Goal: Task Accomplishment & Management: Manage account settings

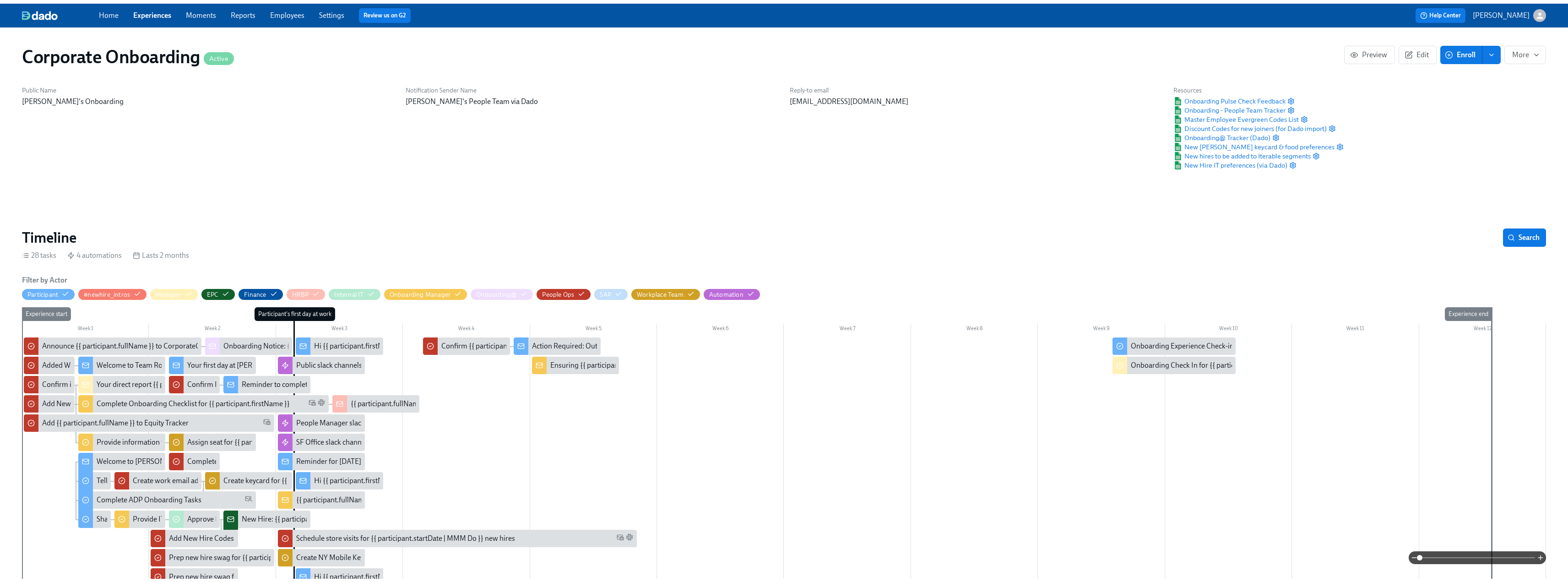
scroll to position [0, 1652]
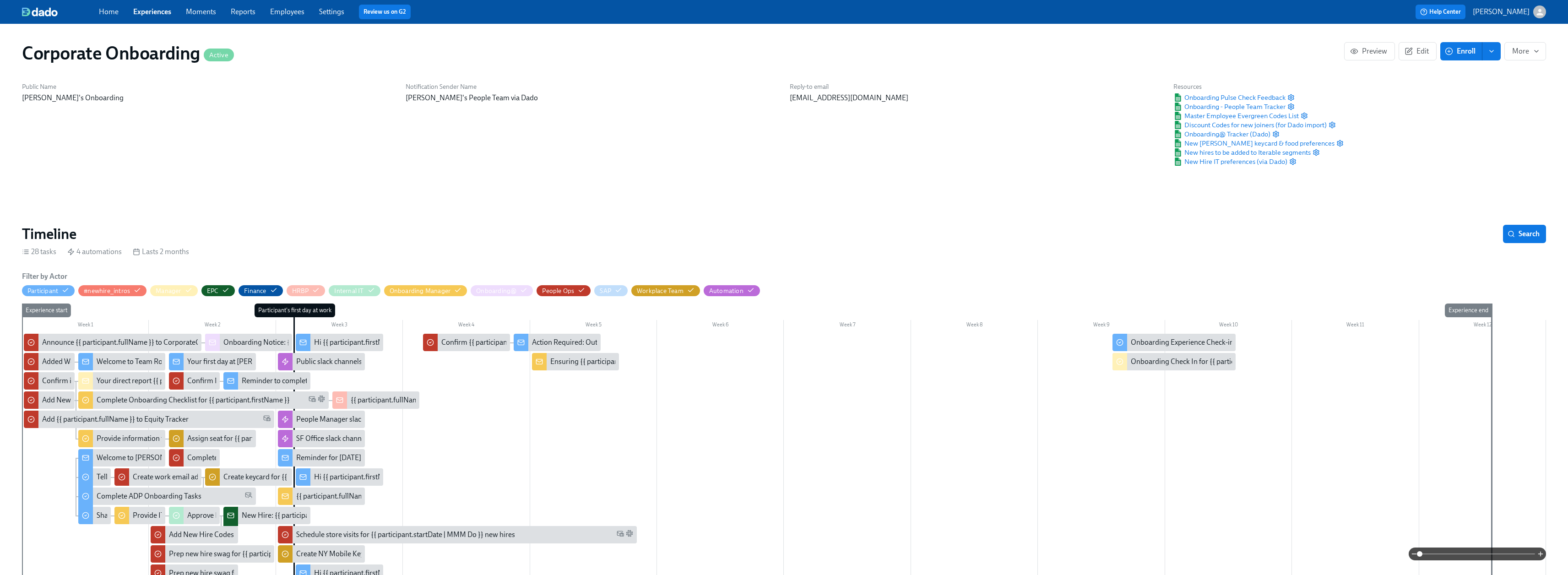
click at [156, 15] on link "Experiences" at bounding box center [152, 12] width 38 height 9
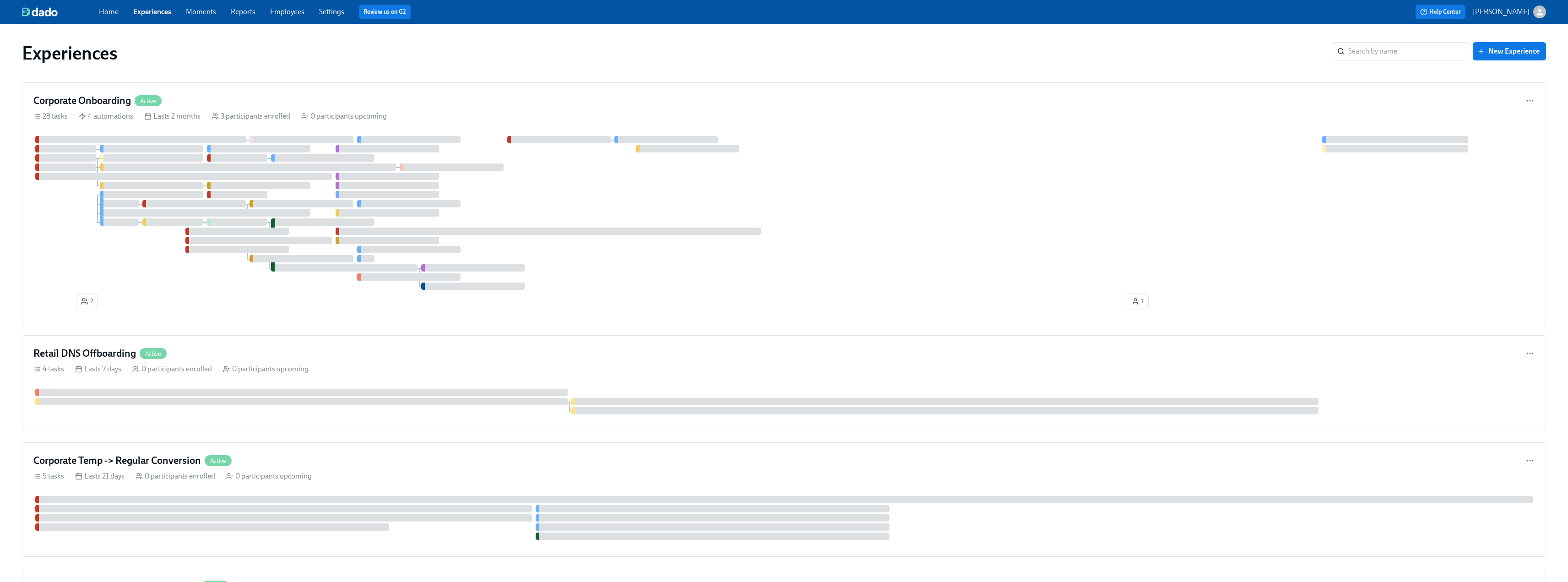
click at [291, 12] on link "Employees" at bounding box center [286, 12] width 34 height 9
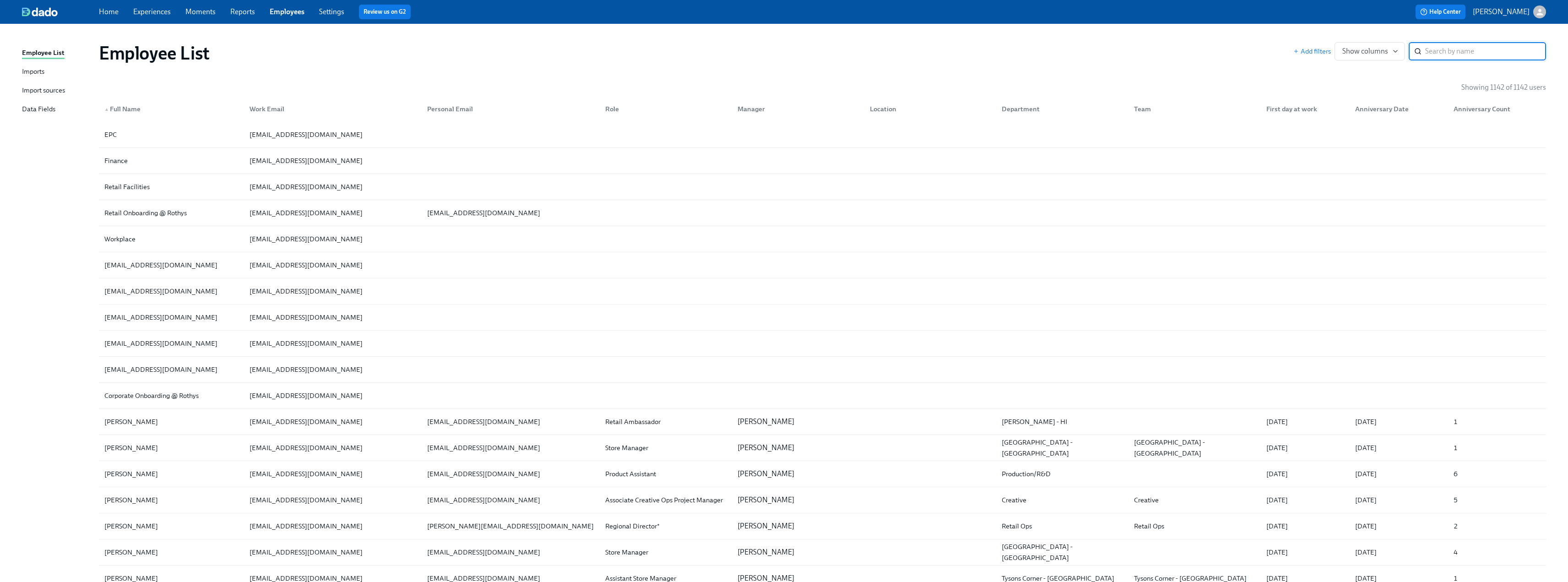
click at [1467, 45] on input "search" at bounding box center [1486, 51] width 121 height 18
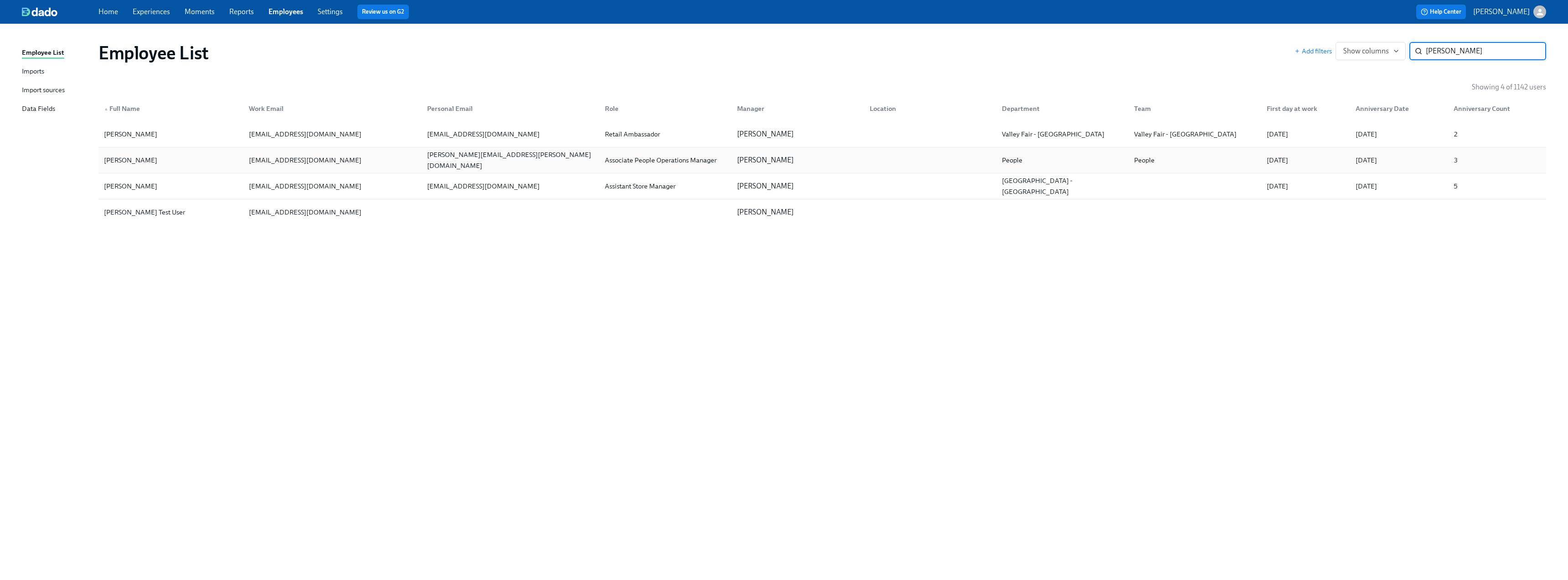
type input "[PERSON_NAME]"
click at [135, 164] on div "[PERSON_NAME]" at bounding box center [131, 159] width 61 height 11
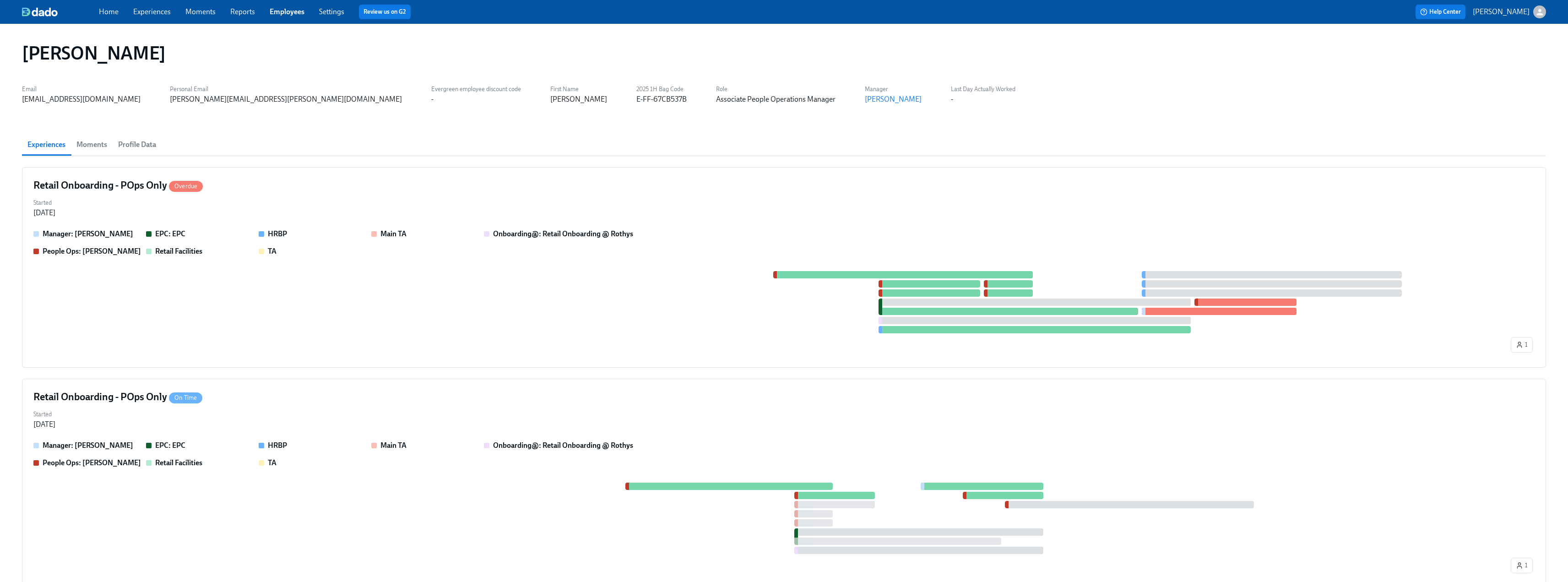
click at [131, 149] on span "Profile Data" at bounding box center [137, 144] width 38 height 12
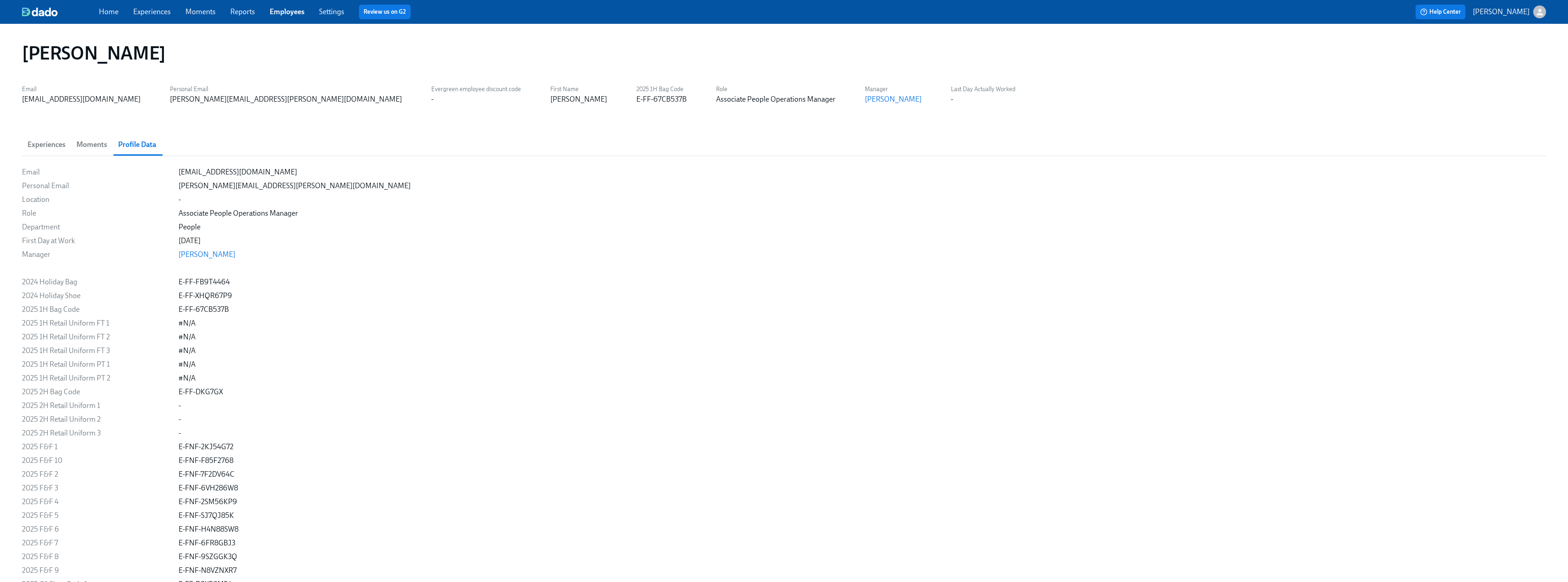
click at [154, 15] on link "Experiences" at bounding box center [152, 12] width 37 height 9
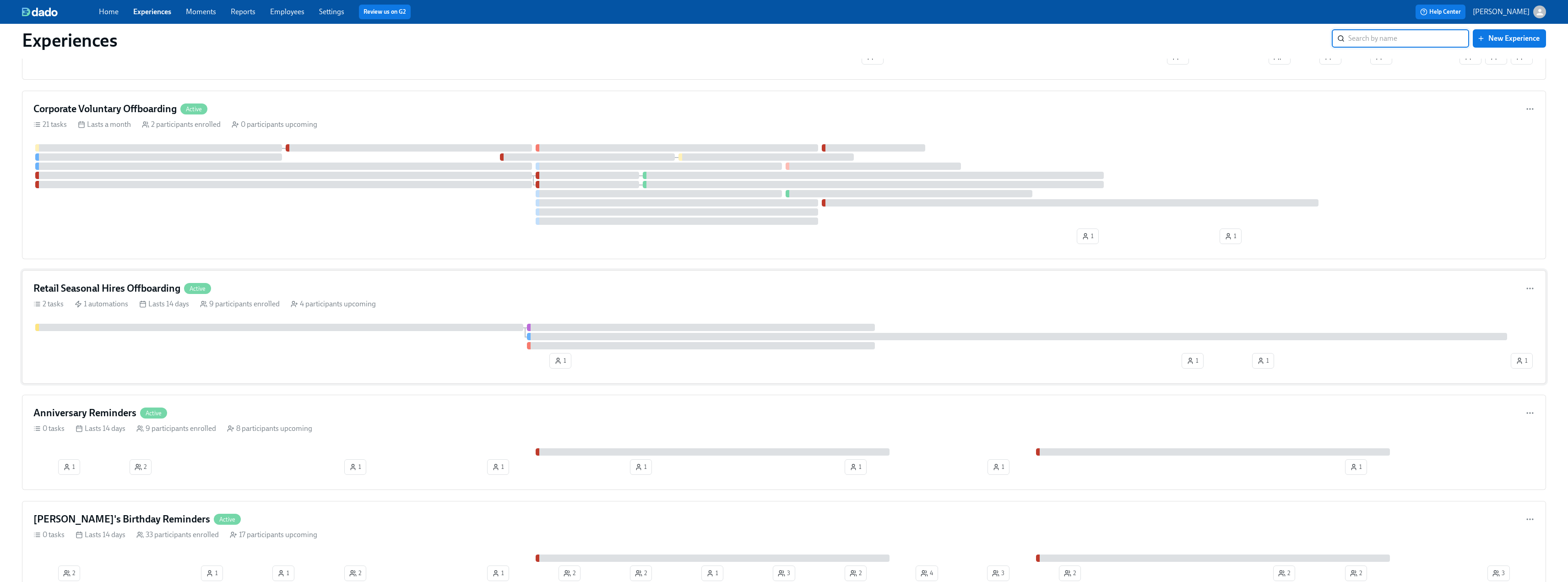
scroll to position [1603, 0]
click at [97, 409] on h4 "Anniversary Reminders" at bounding box center [84, 411] width 103 height 14
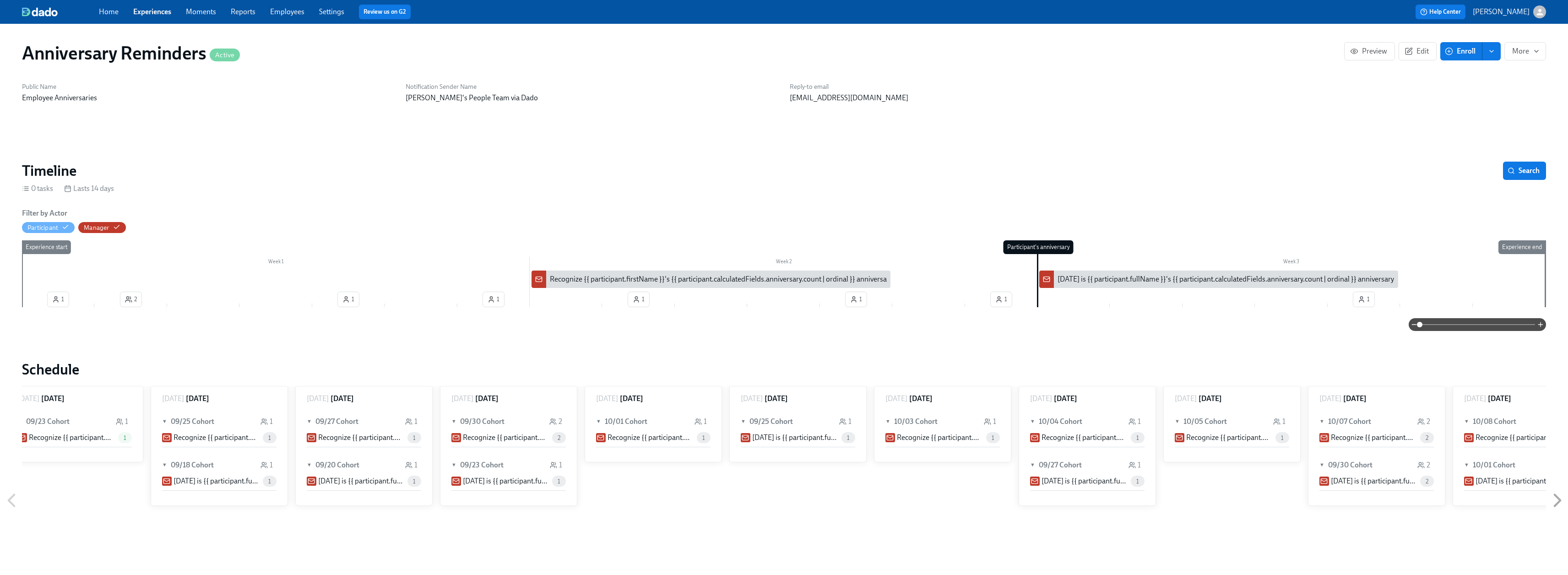
scroll to position [0, 575]
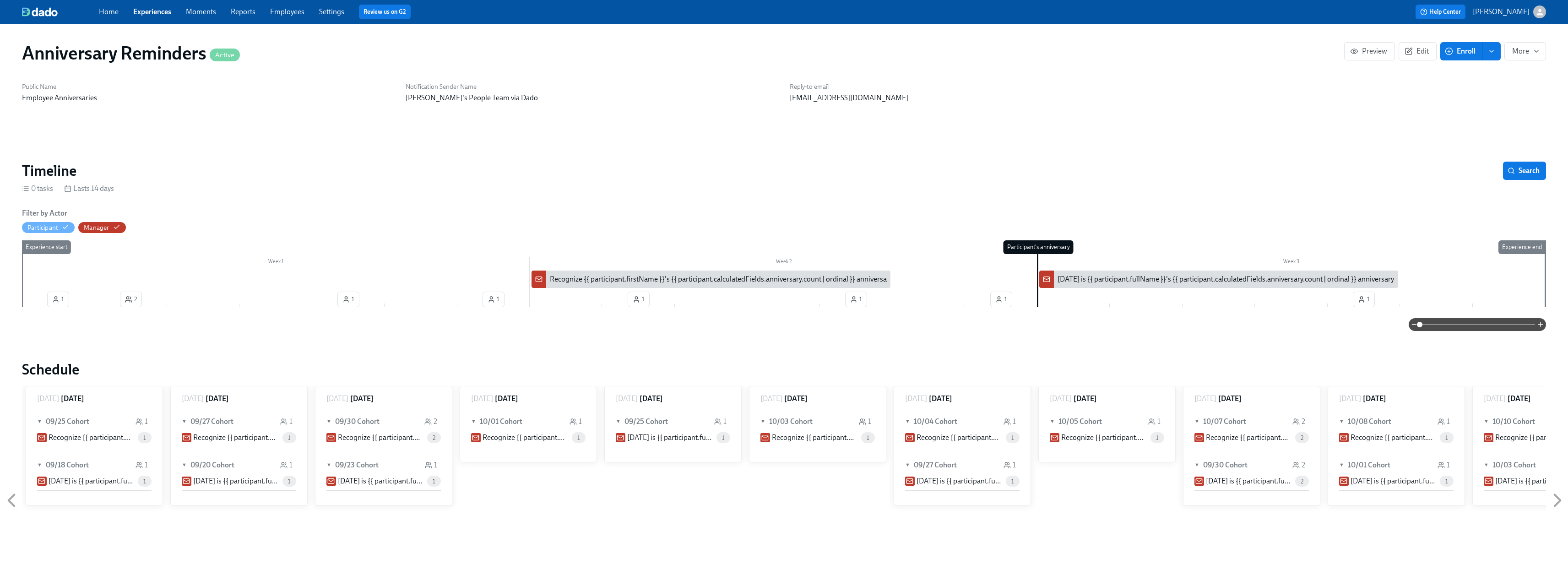
click at [811, 285] on div "Recognize {{ participant.firstName }}'s {{ participant.calculatedFields.anniver…" at bounding box center [711, 279] width 359 height 17
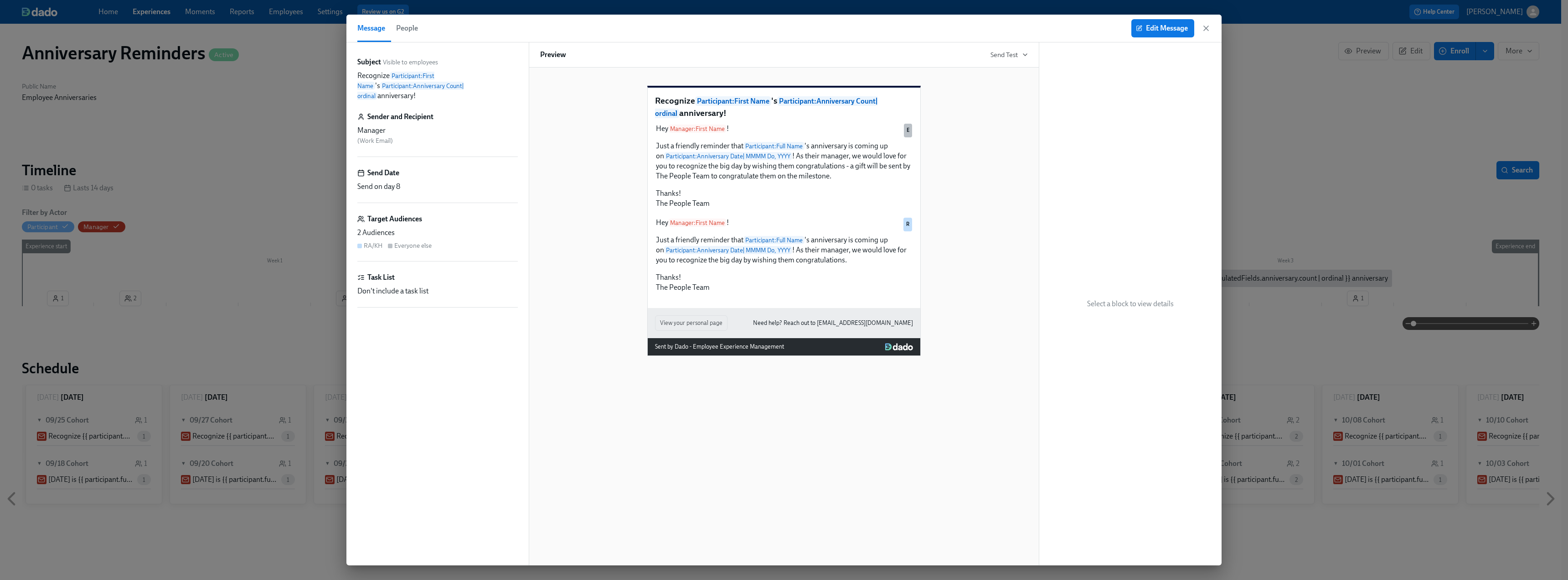
click at [1207, 30] on icon "button" at bounding box center [1206, 28] width 9 height 9
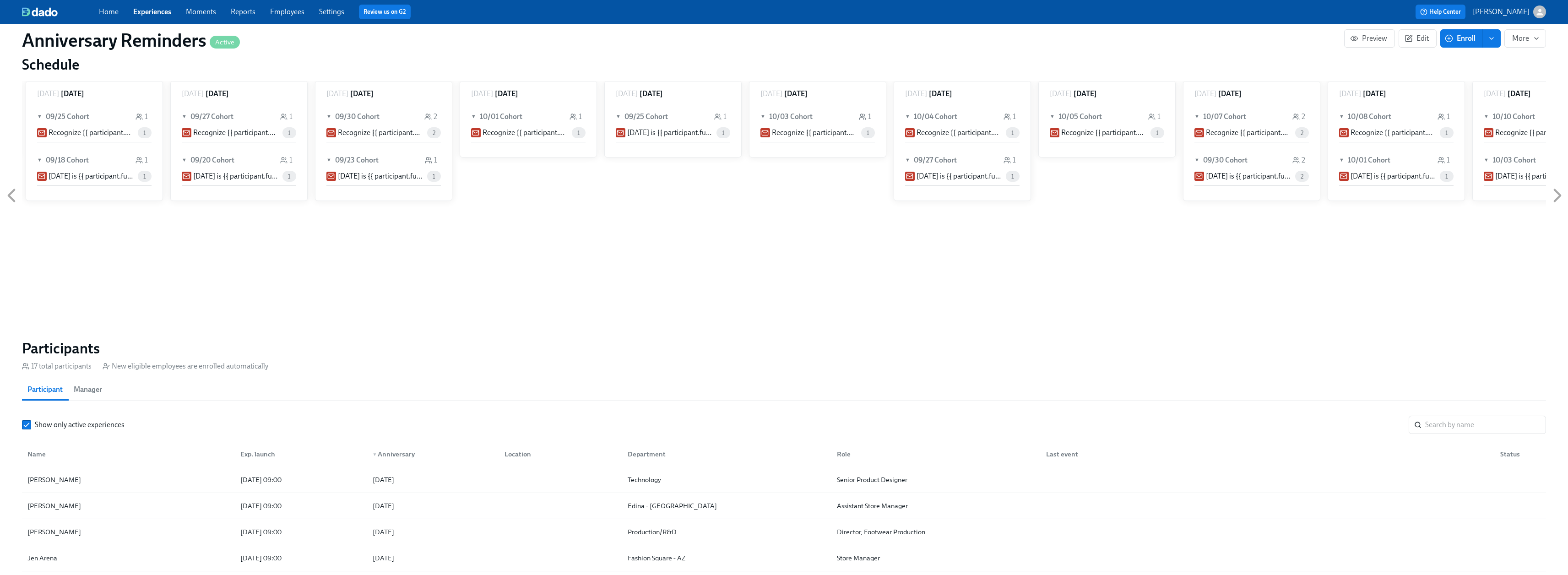
scroll to position [320, 0]
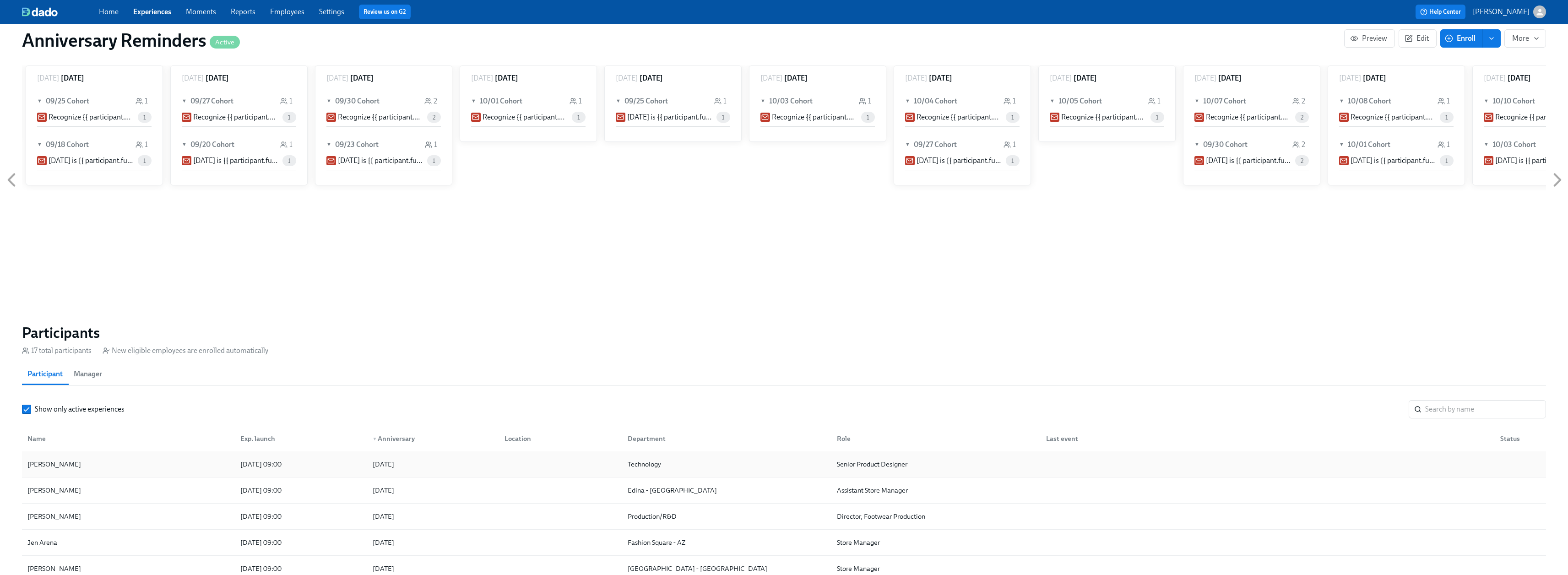
click at [84, 467] on div "[PERSON_NAME]" at bounding box center [128, 464] width 209 height 18
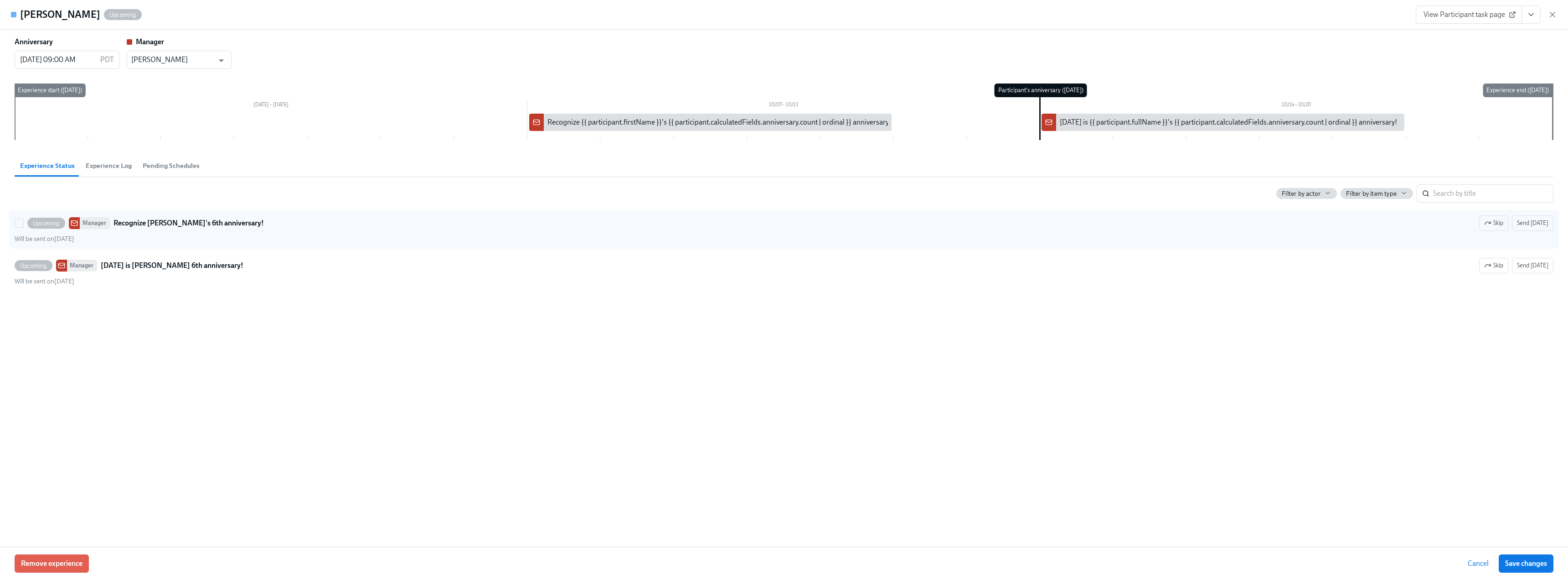
click at [206, 217] on div "Upcoming Manager Recognize [PERSON_NAME]'s 6th anniversary! Skip Send [DATE]" at bounding box center [784, 223] width 1539 height 16
click at [23, 219] on input "Upcoming Manager Recognize [PERSON_NAME]'s 6th anniversary! Skip Send [DATE] Wi…" at bounding box center [19, 223] width 8 height 8
checkbox input "true"
click at [1547, 15] on div "View Participant task page" at bounding box center [1486, 15] width 141 height 18
click at [1556, 17] on icon "button" at bounding box center [1552, 14] width 9 height 9
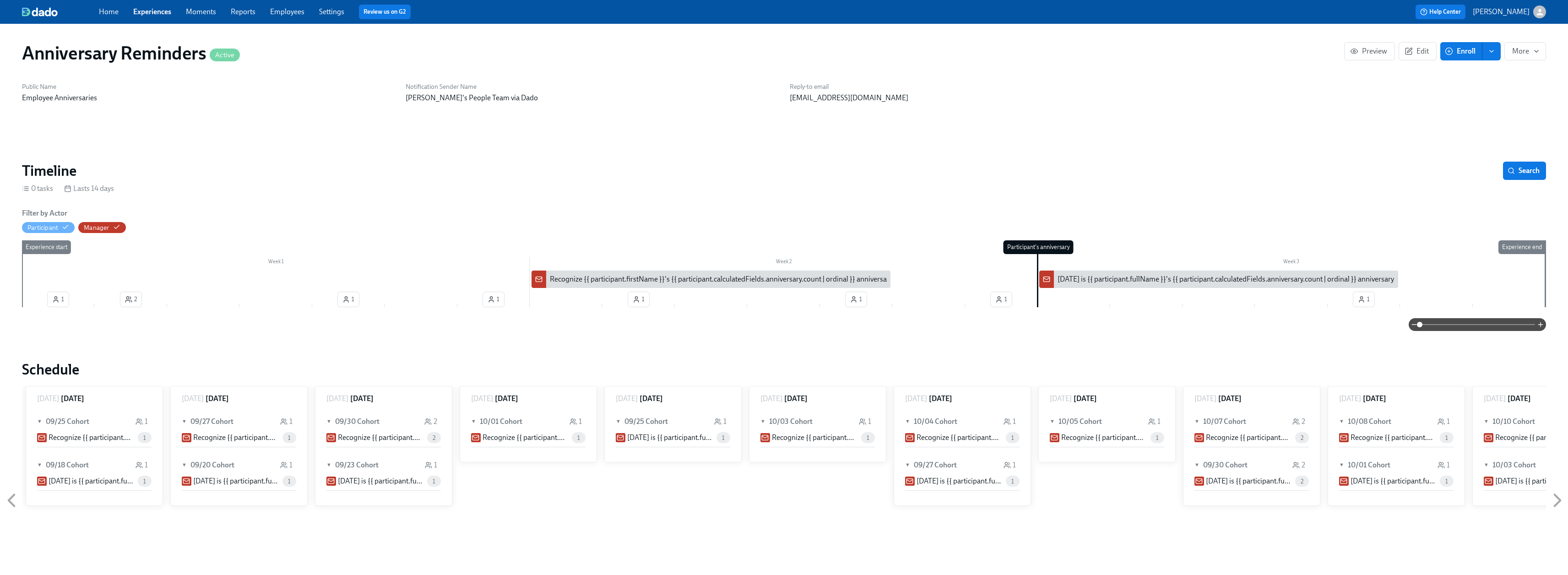
click at [675, 282] on div "Recognize {{ participant.firstName }}'s {{ participant.calculatedFields.anniver…" at bounding box center [722, 279] width 345 height 10
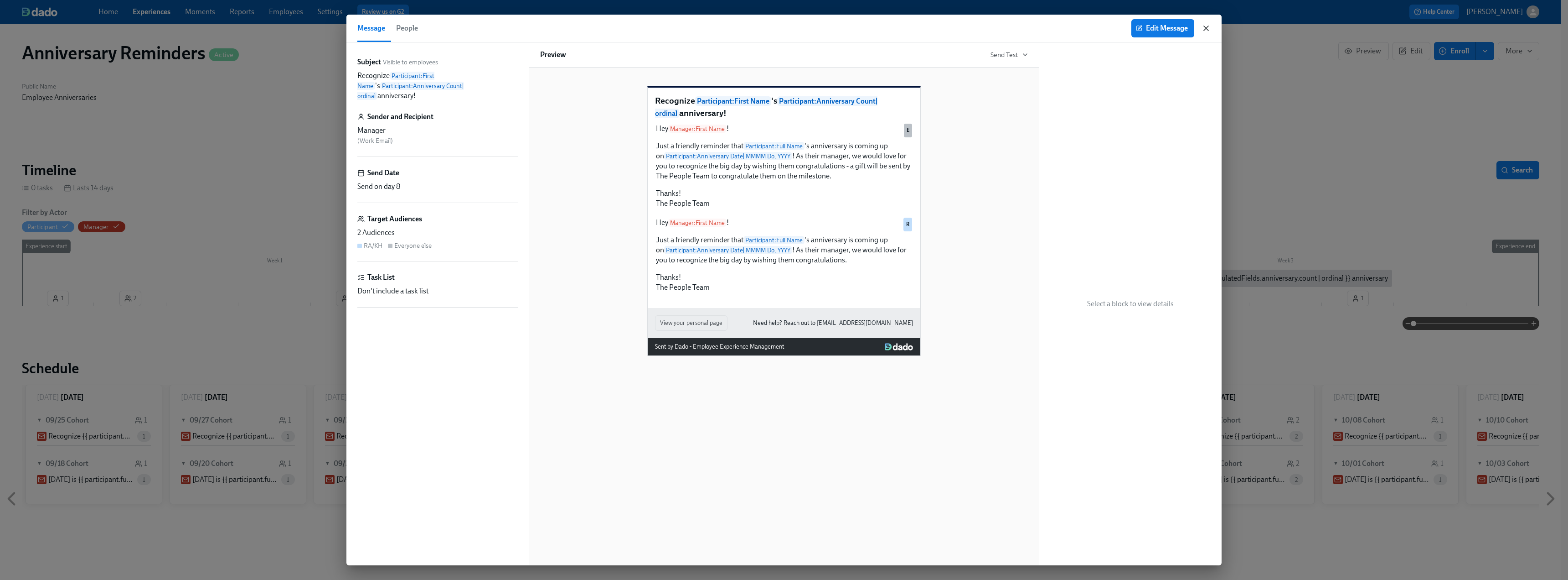
click at [1204, 28] on icon "button" at bounding box center [1206, 28] width 9 height 9
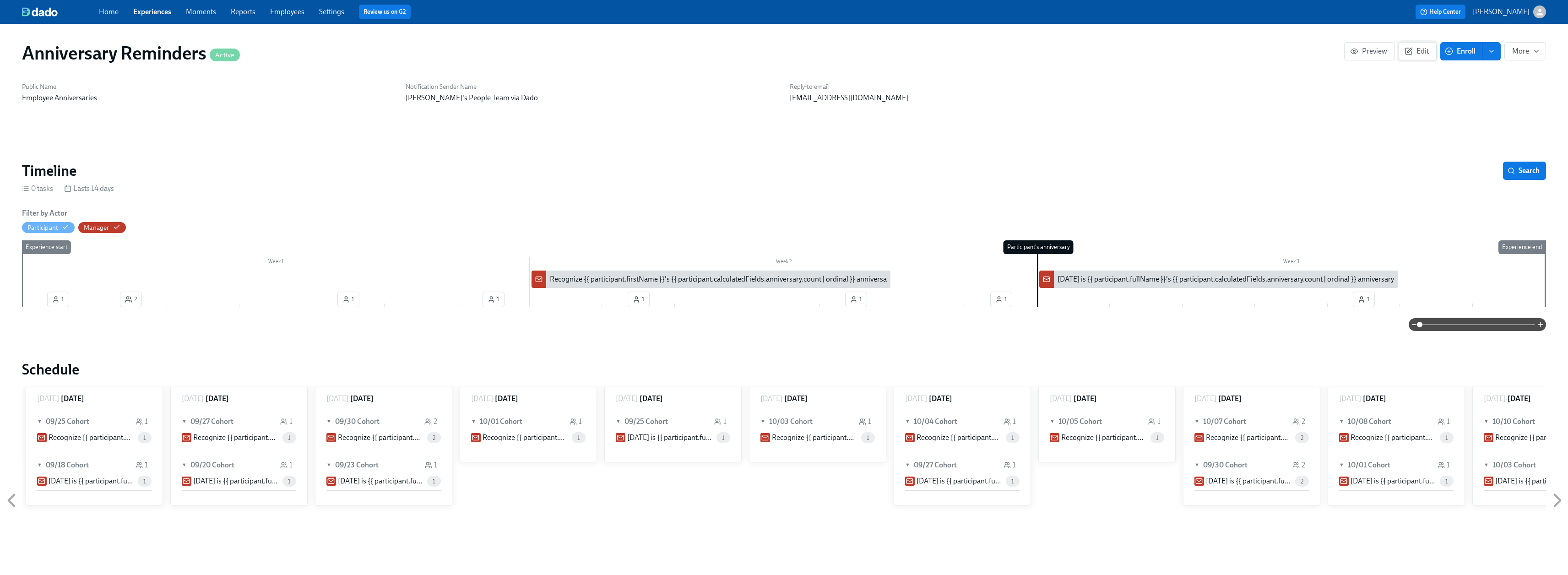
click at [1421, 49] on span "Edit" at bounding box center [1417, 50] width 22 height 9
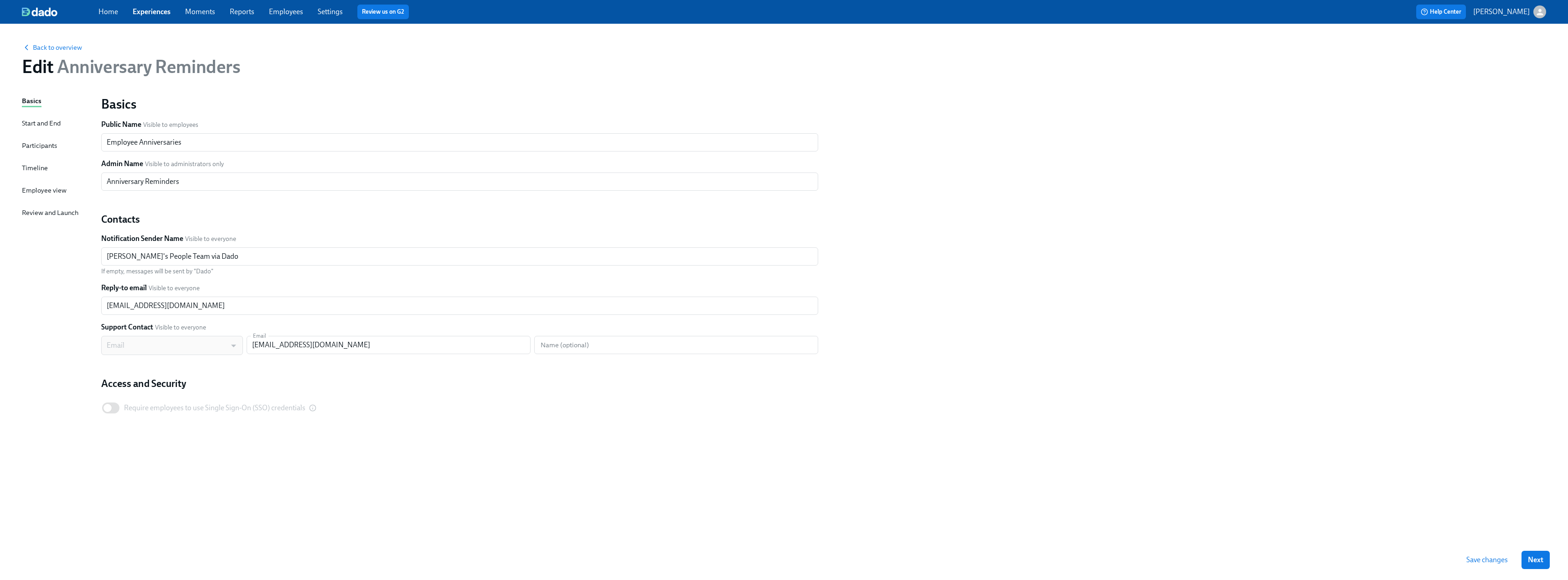
click at [36, 167] on div "Timeline" at bounding box center [35, 167] width 26 height 10
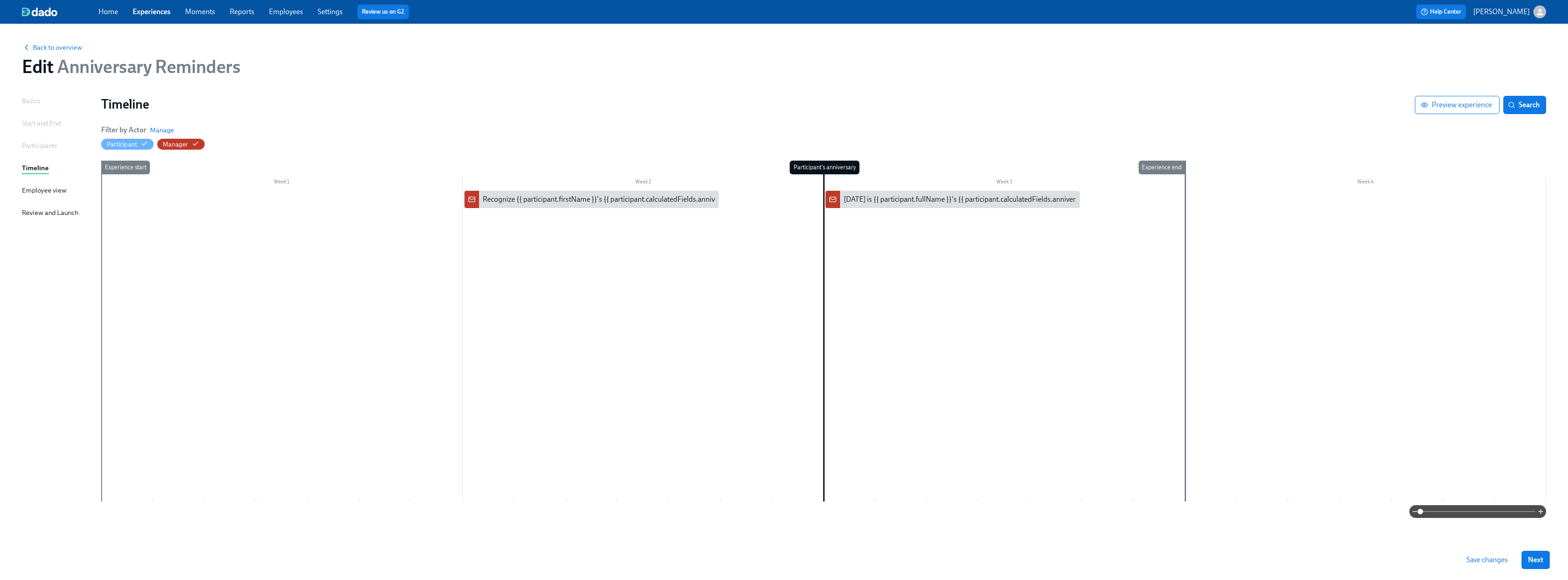
click at [505, 294] on div at bounding box center [824, 346] width 1445 height 311
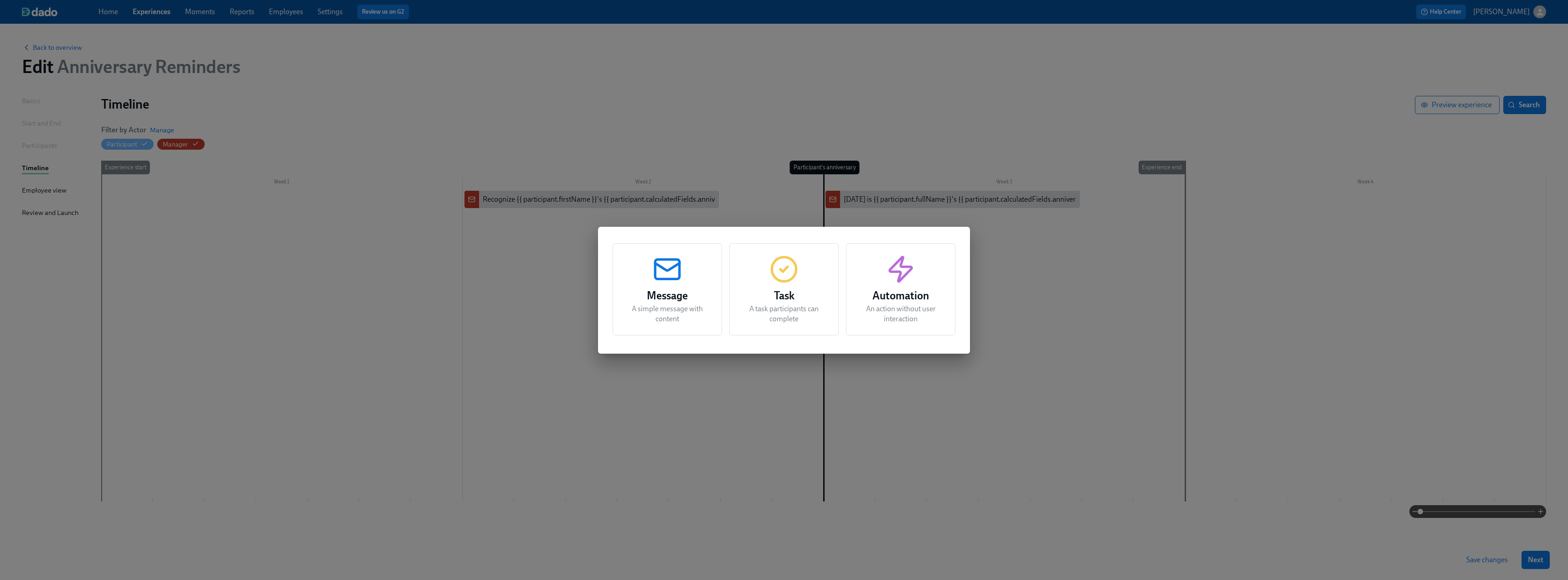
click at [650, 290] on h3 "Message" at bounding box center [667, 295] width 87 height 17
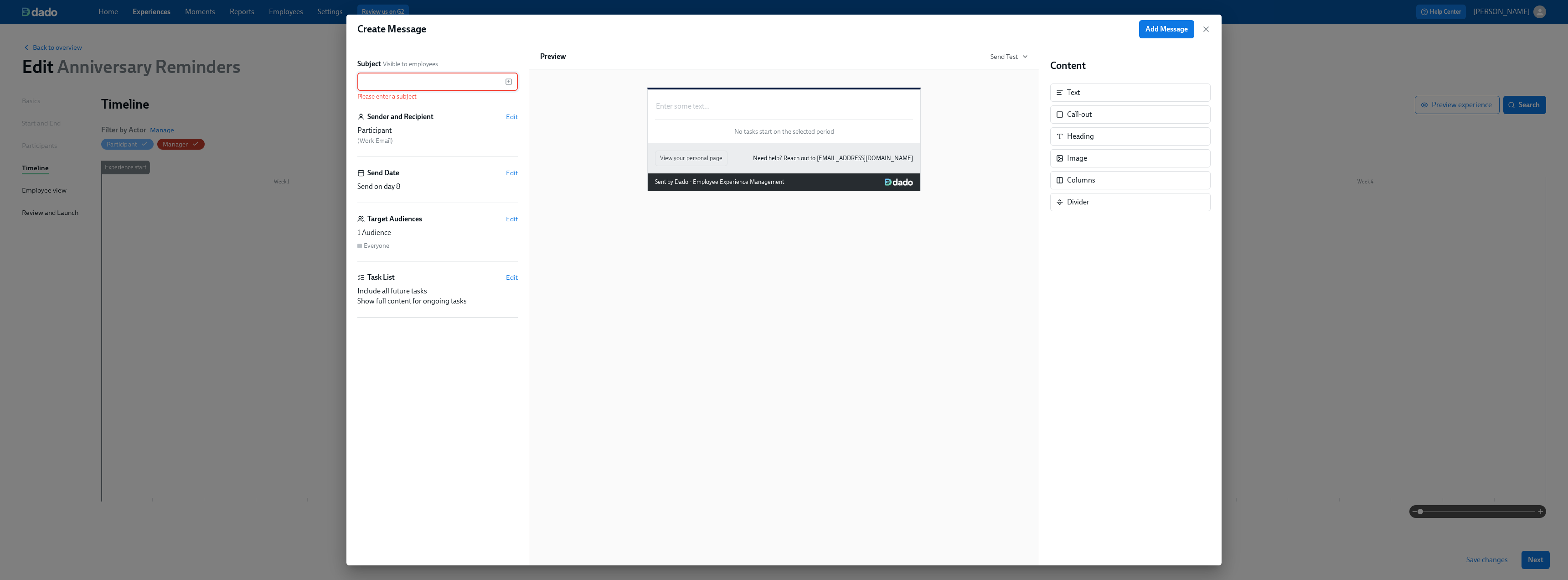
click at [509, 221] on span "Edit" at bounding box center [512, 219] width 12 height 9
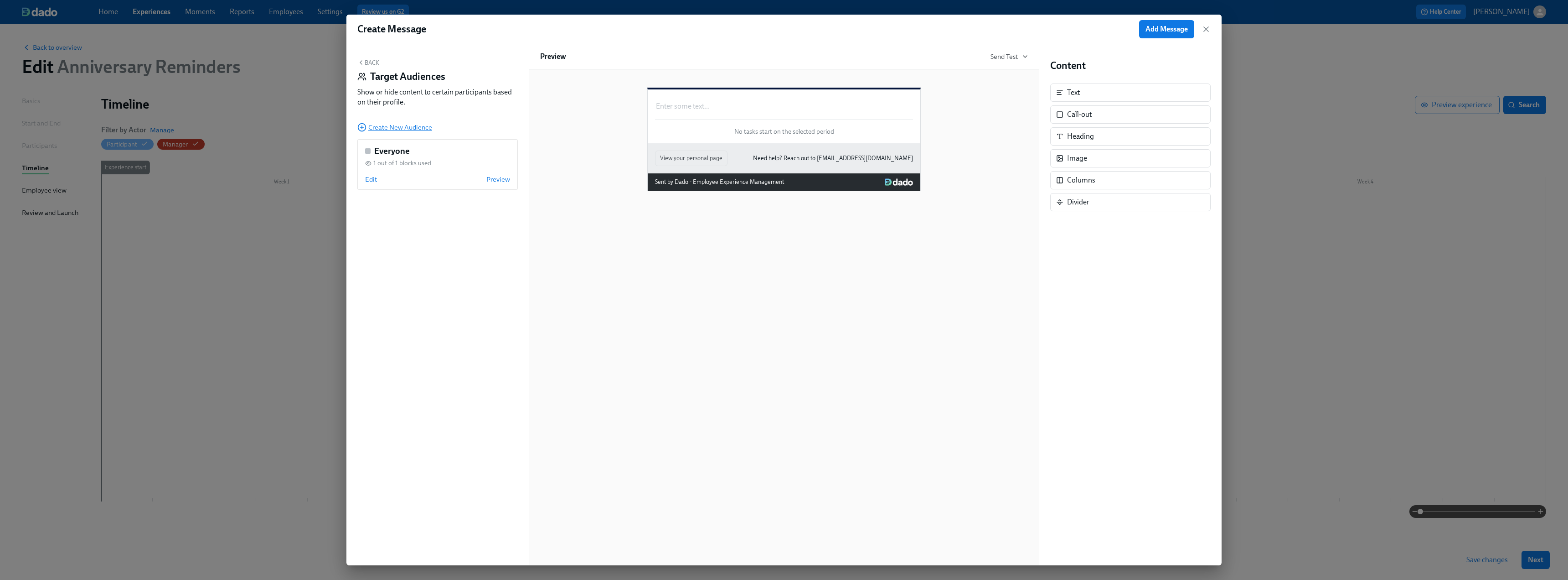
click at [416, 129] on span "Create New Audience" at bounding box center [395, 127] width 75 height 9
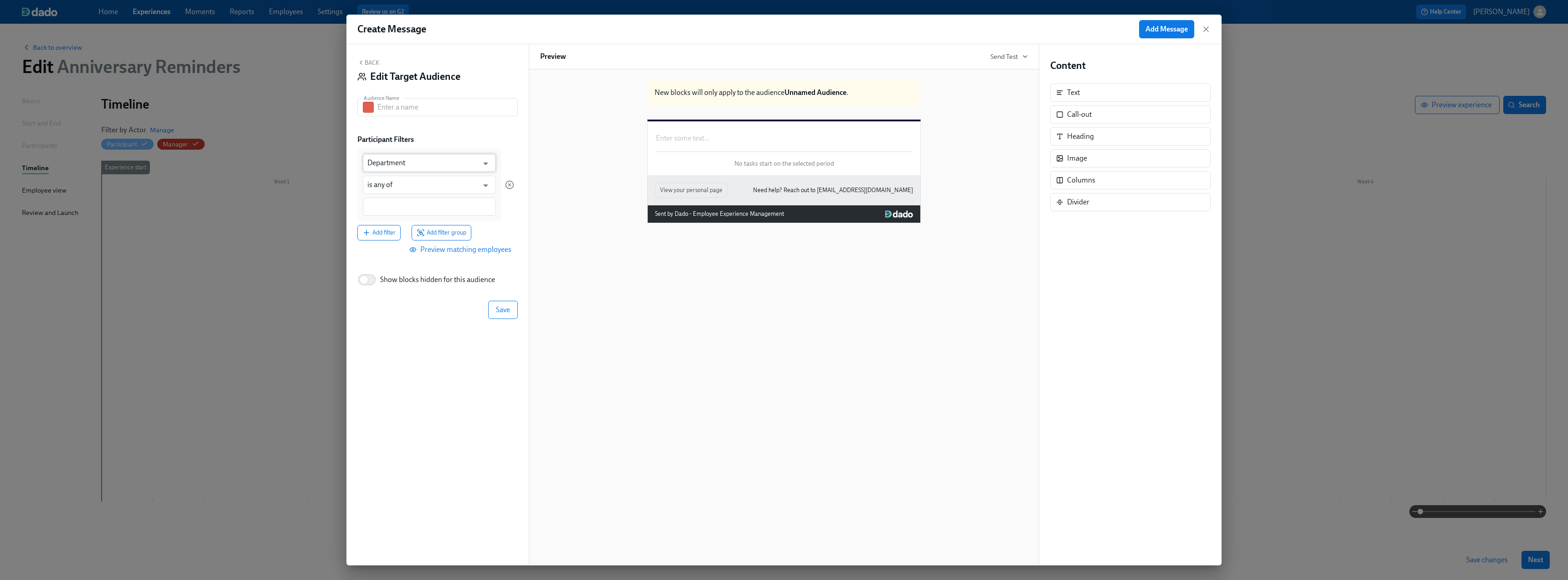
click at [398, 164] on input "Department" at bounding box center [423, 163] width 110 height 18
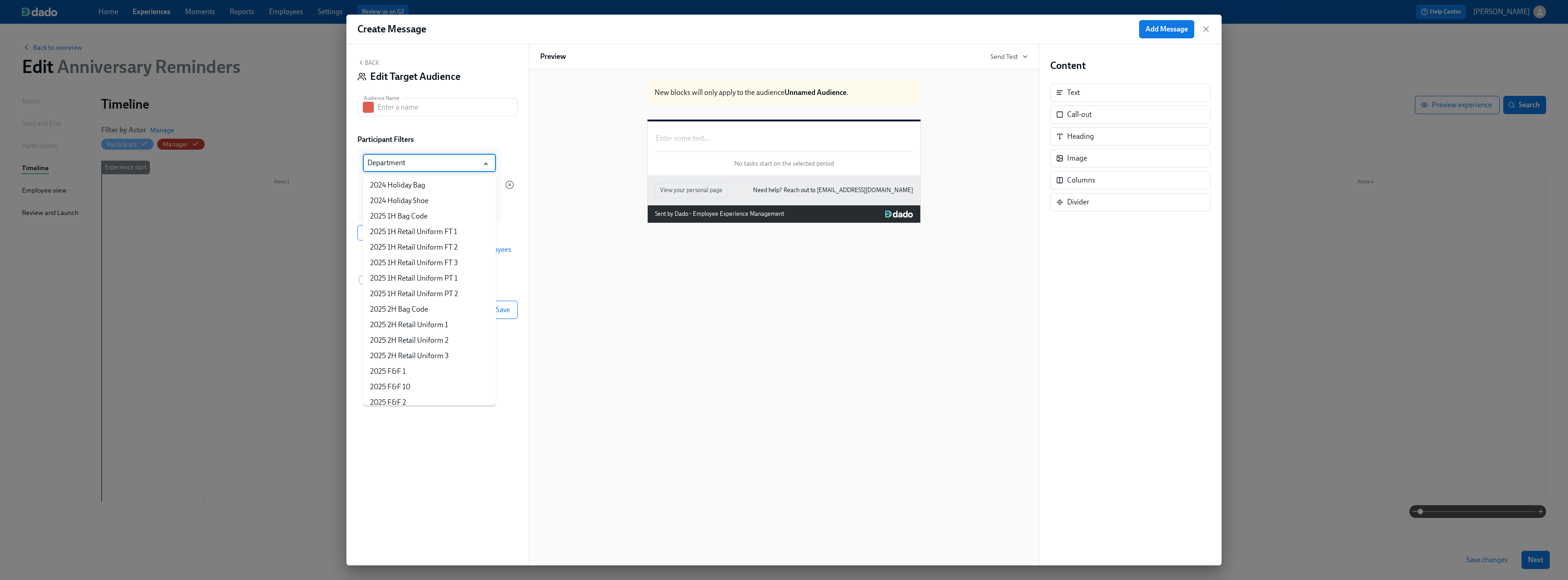
scroll to position [657, 0]
click at [1205, 28] on icon "button" at bounding box center [1206, 30] width 5 height 5
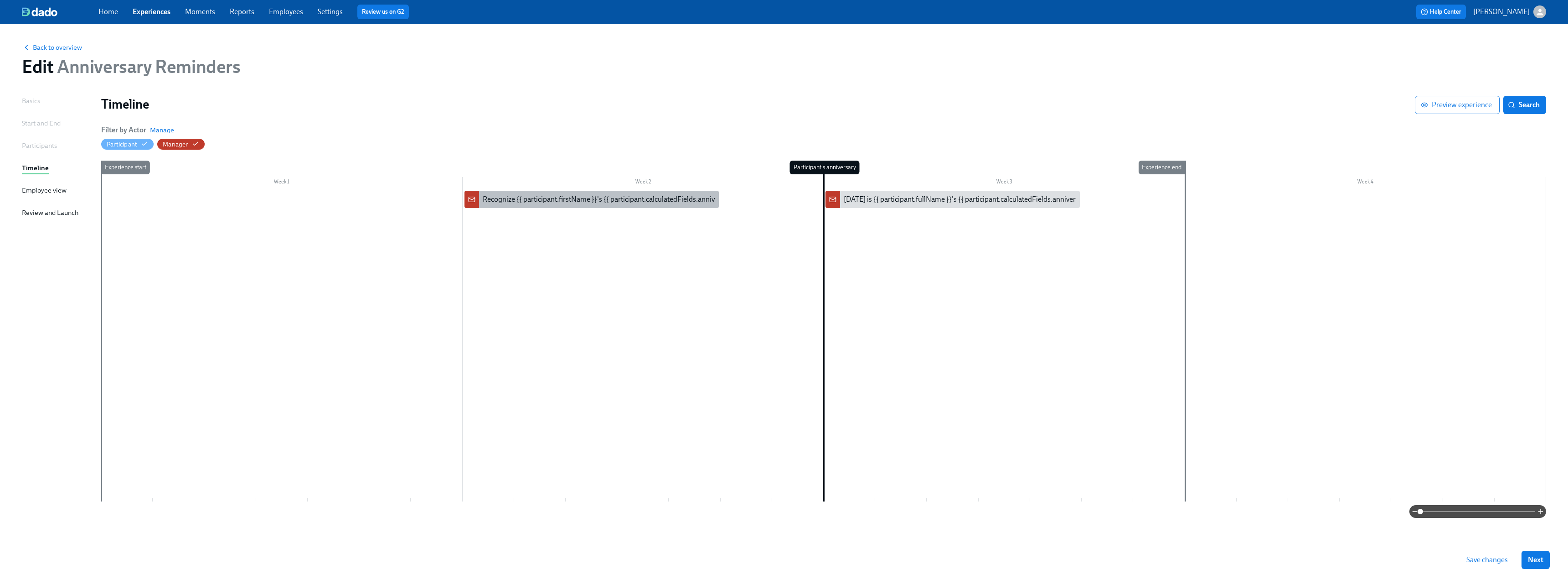
click at [674, 201] on div "Recognize {{ participant.firstName }}'s {{ participant.calculatedFields.anniver…" at bounding box center [655, 200] width 344 height 10
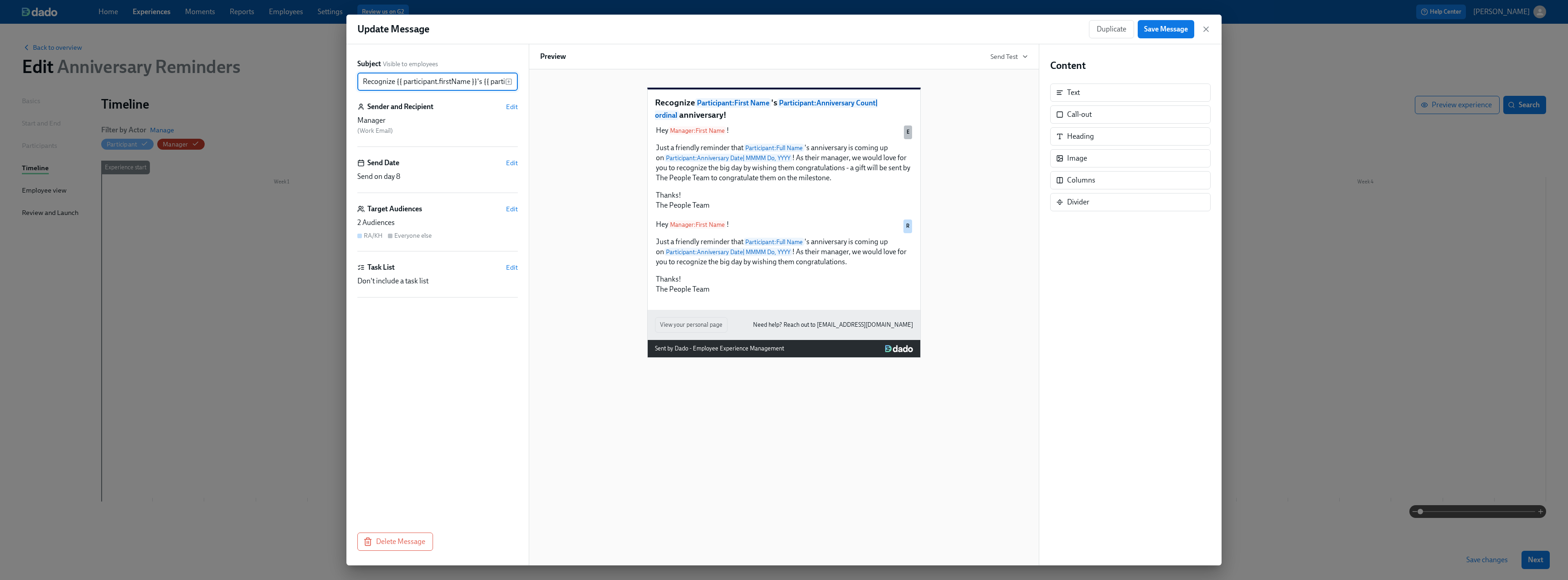
scroll to position [0, 202]
click at [1208, 29] on icon "button" at bounding box center [1206, 29] width 9 height 9
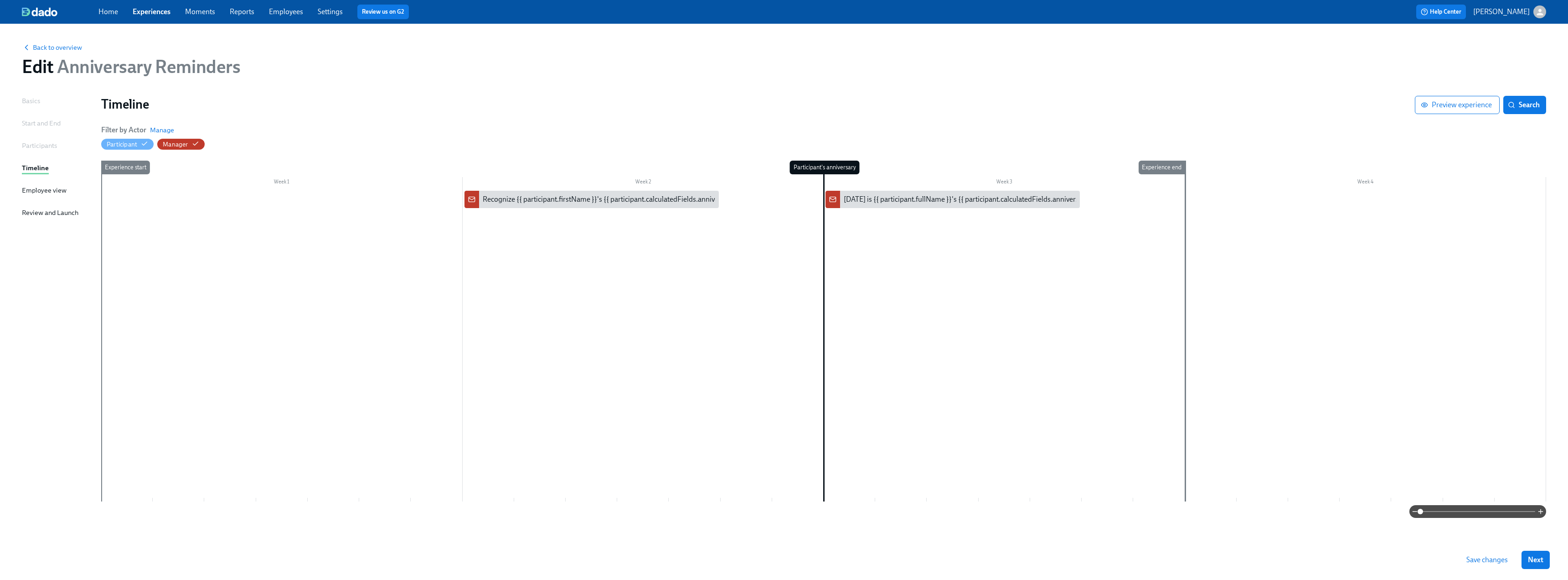
click at [650, 284] on div at bounding box center [824, 346] width 1445 height 311
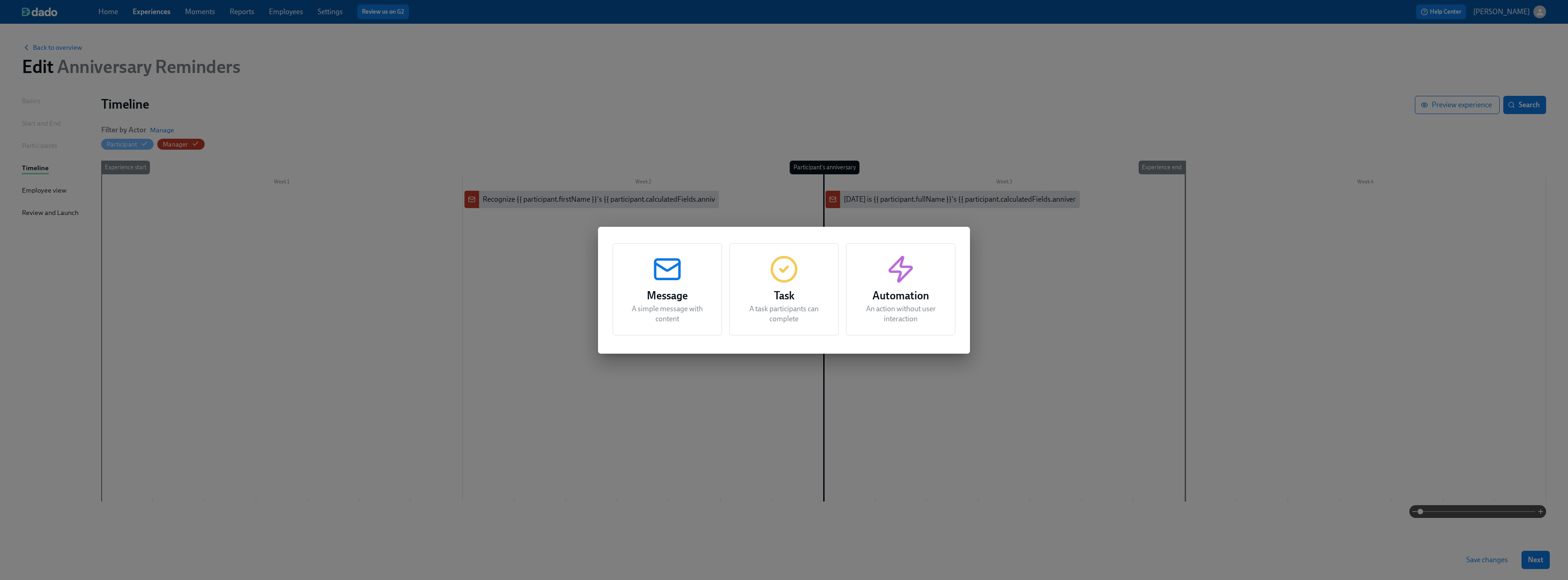
click at [683, 272] on div "Message A simple message with content" at bounding box center [667, 290] width 110 height 92
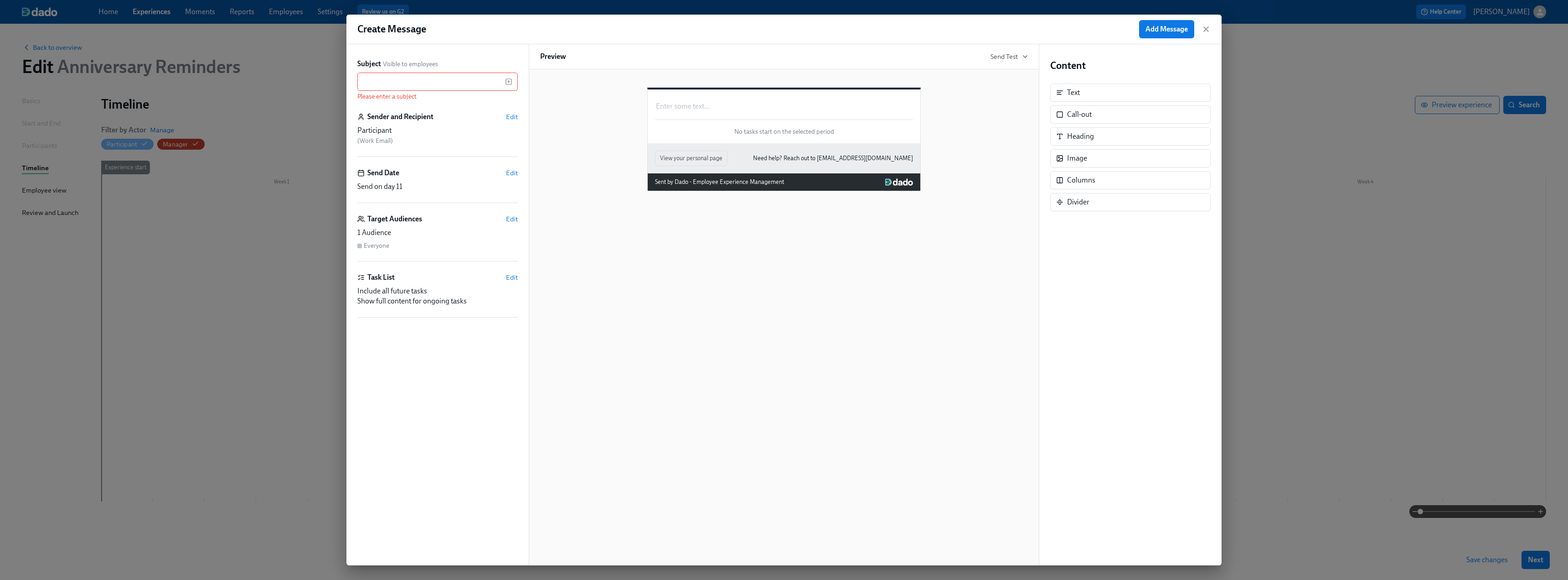
click at [509, 214] on div "Target Audiences Edit" at bounding box center [438, 219] width 161 height 10
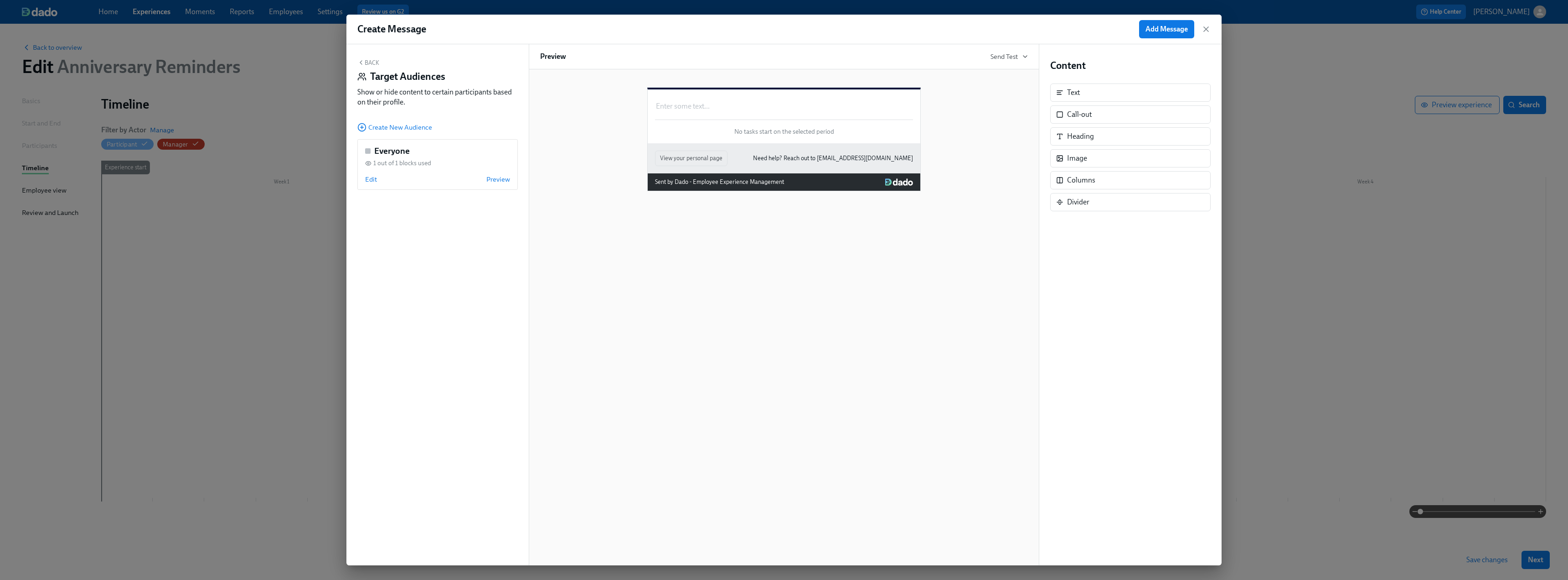
click at [389, 121] on div "Back Target Audiences Show or hide content to certain participants based on the…" at bounding box center [437, 305] width 182 height 521
click at [387, 125] on span "Create New Audience" at bounding box center [395, 127] width 75 height 9
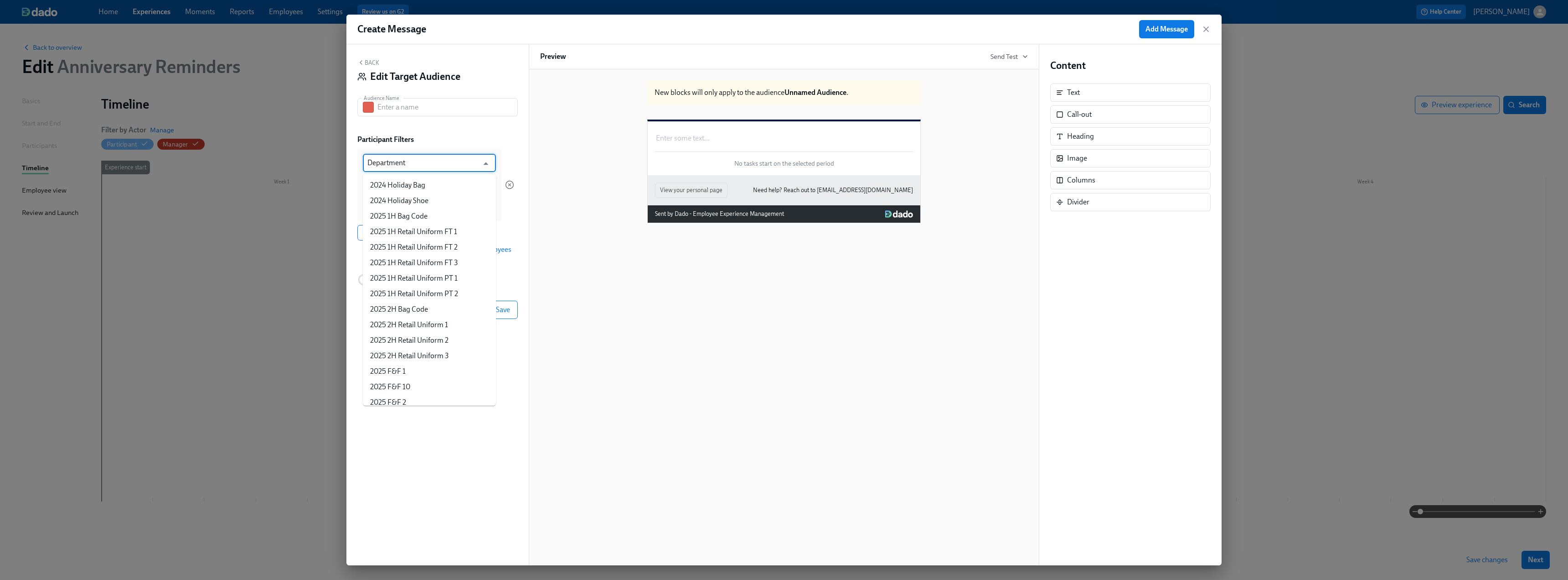
click at [407, 163] on input "Department" at bounding box center [423, 163] width 110 height 18
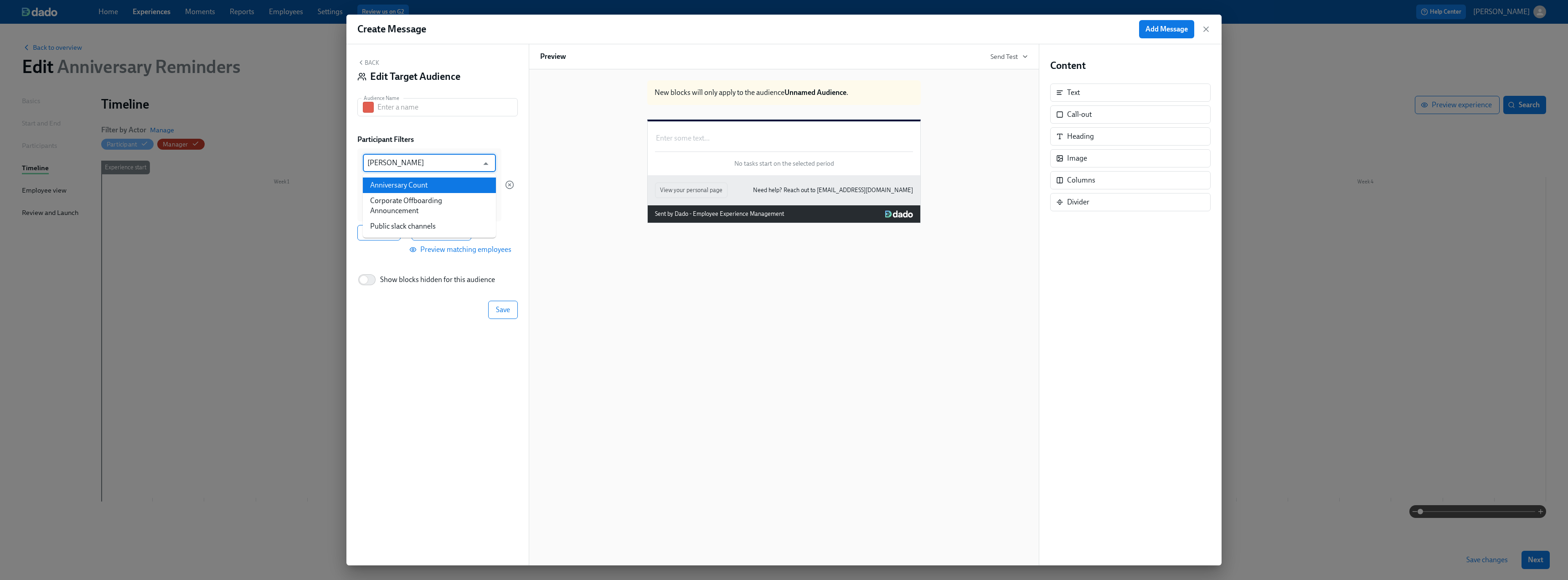
click at [403, 182] on li "Anniversary Count" at bounding box center [429, 185] width 133 height 16
type input "Anniversary Count"
type input "is"
type input "Anniversary Count"
click at [1209, 31] on icon "button" at bounding box center [1206, 30] width 5 height 5
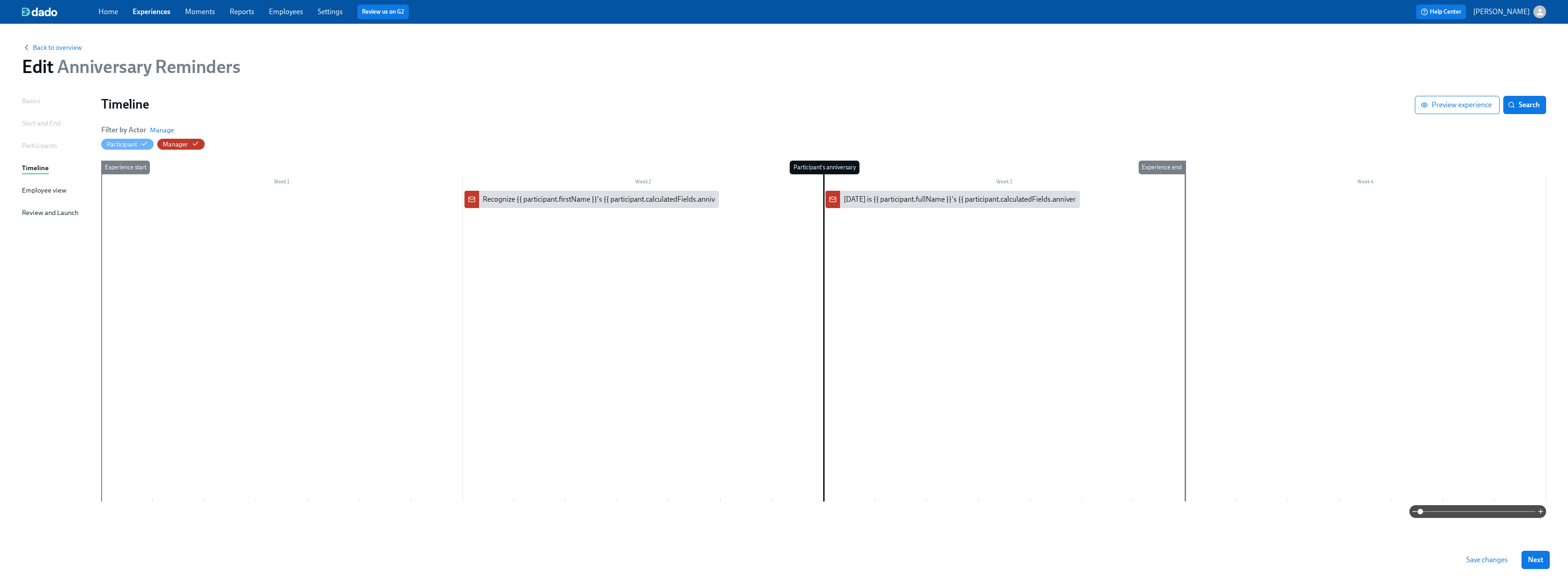
click at [840, 257] on div "Participant's anniversary" at bounding box center [849, 331] width 52 height 341
click at [49, 44] on span "Back to overview" at bounding box center [52, 47] width 60 height 9
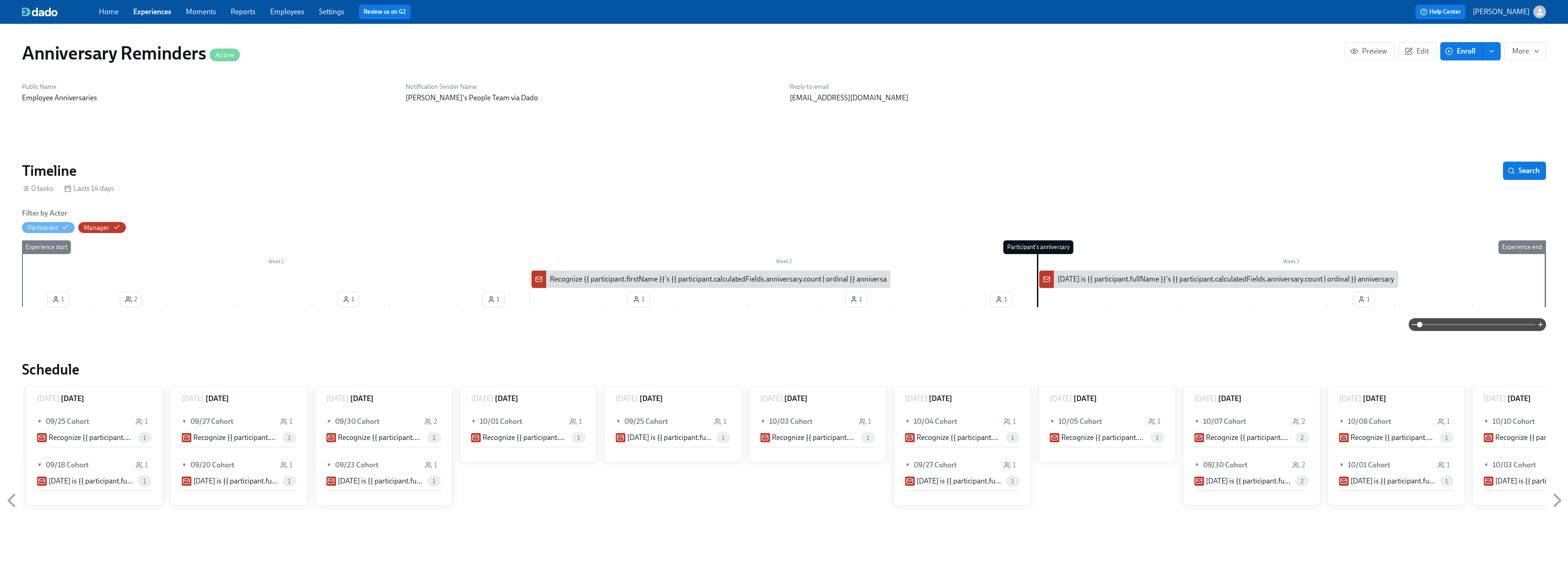
click at [158, 9] on link "Experiences" at bounding box center [152, 12] width 38 height 9
